Goal: Find specific fact

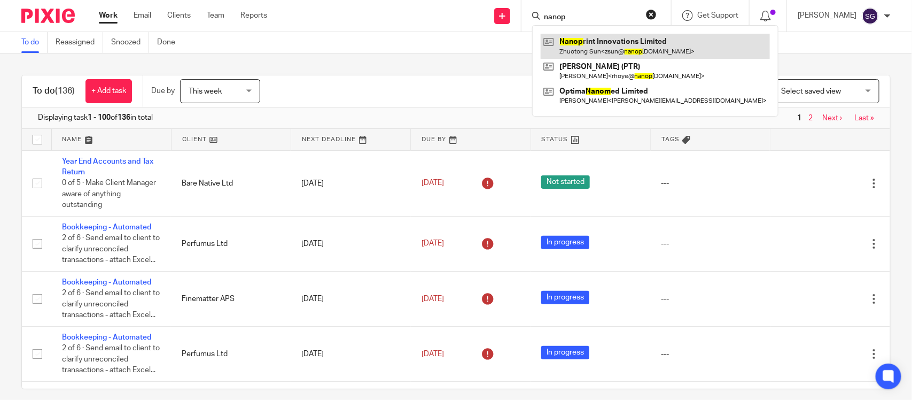
type input "nanop"
click at [610, 50] on link at bounding box center [655, 46] width 229 height 25
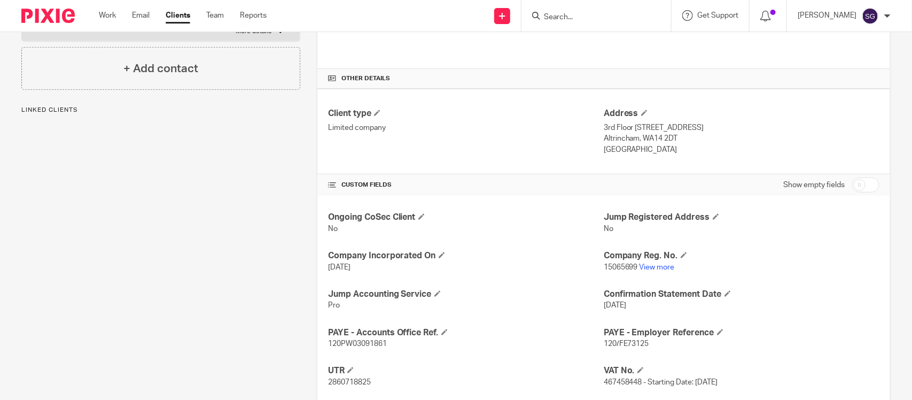
scroll to position [191, 0]
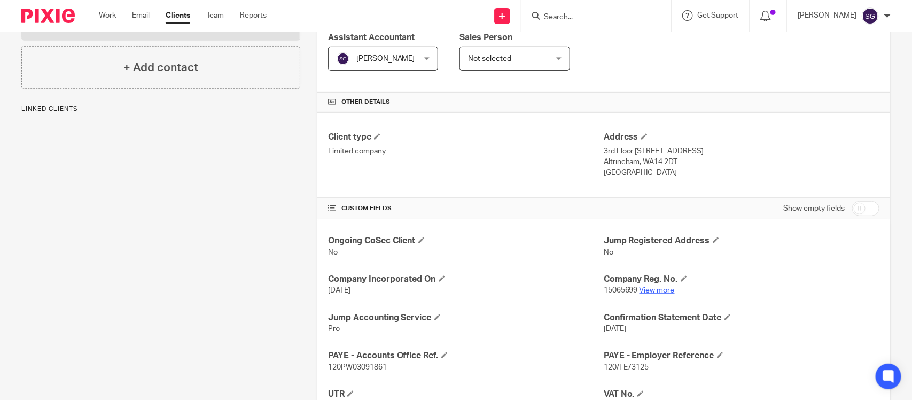
click at [649, 286] on link "View more" at bounding box center [656, 289] width 35 height 7
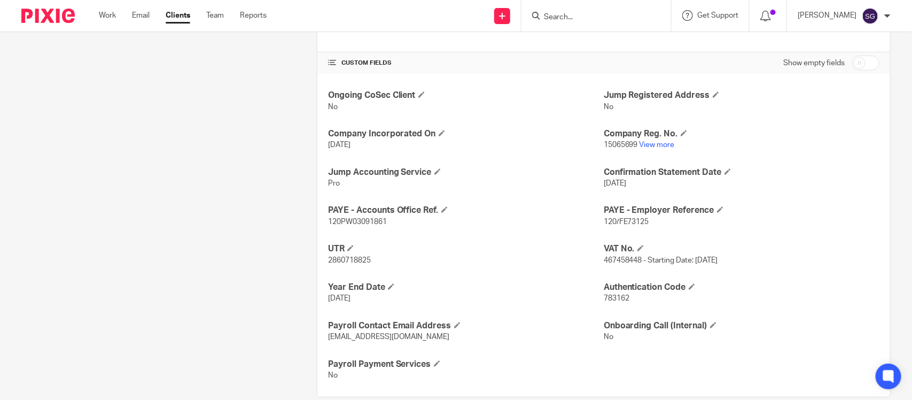
click at [615, 294] on span "783162" at bounding box center [617, 297] width 26 height 7
copy span "783162"
